Goal: Find specific fact: Find specific fact

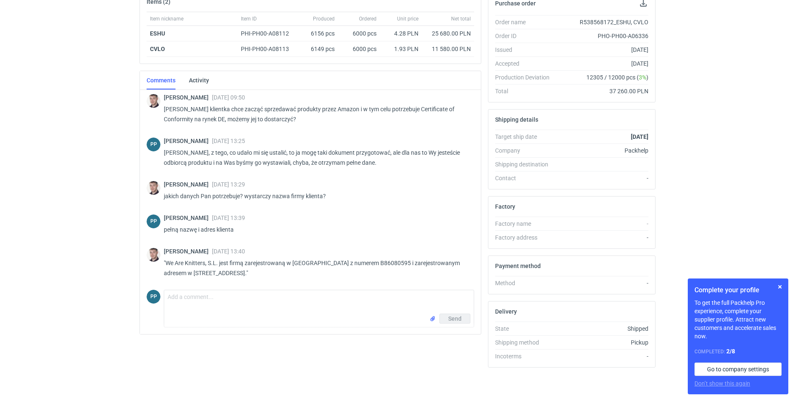
scroll to position [136, 0]
drag, startPoint x: 166, startPoint y: 263, endPoint x: 219, endPoint y: 266, distance: 52.8
click at [219, 266] on p ""We Are Knitters, S.L. jest firmą zarejestrowaną w [GEOGRAPHIC_DATA] z numerem …" at bounding box center [316, 268] width 304 height 20
copy p "We Are Knitters, S.L."
drag, startPoint x: 164, startPoint y: 273, endPoint x: 249, endPoint y: 274, distance: 85.0
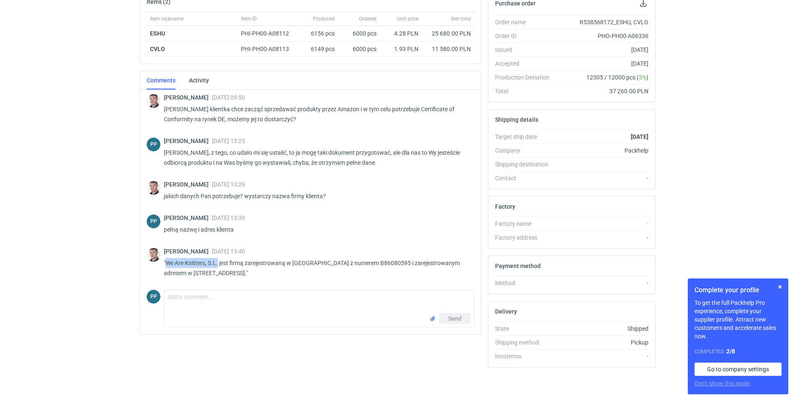
click at [249, 274] on p ""We Are Knitters, S.L. jest firmą zarejestrowaną w [GEOGRAPHIC_DATA] z numerem …" at bounding box center [316, 268] width 304 height 20
copy p "[STREET_ADDRESS]"
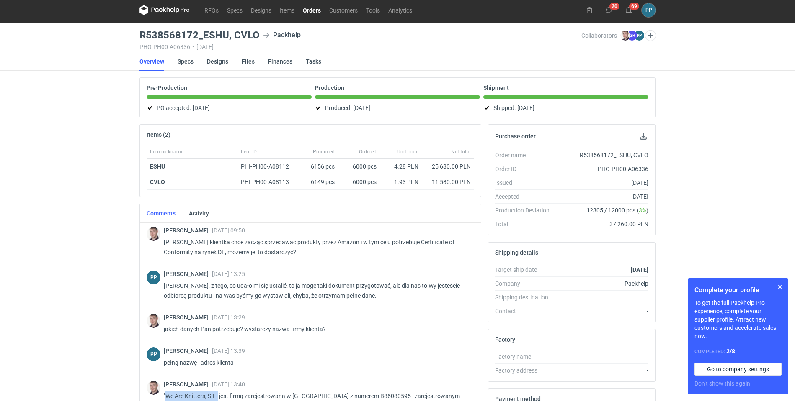
scroll to position [5, 1]
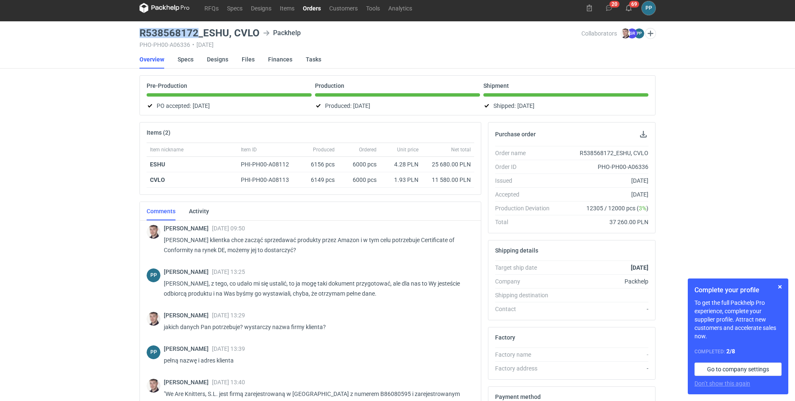
drag, startPoint x: 195, startPoint y: 33, endPoint x: 137, endPoint y: 30, distance: 57.8
click at [137, 30] on main "R538568172_ESHU, CVLO Packhelp PHO-PH00-A06336 • [DATE] Collaborators [PERSON_N…" at bounding box center [397, 276] width 522 height 511
copy h3 "R538568172"
